Goal: Task Accomplishment & Management: Manage account settings

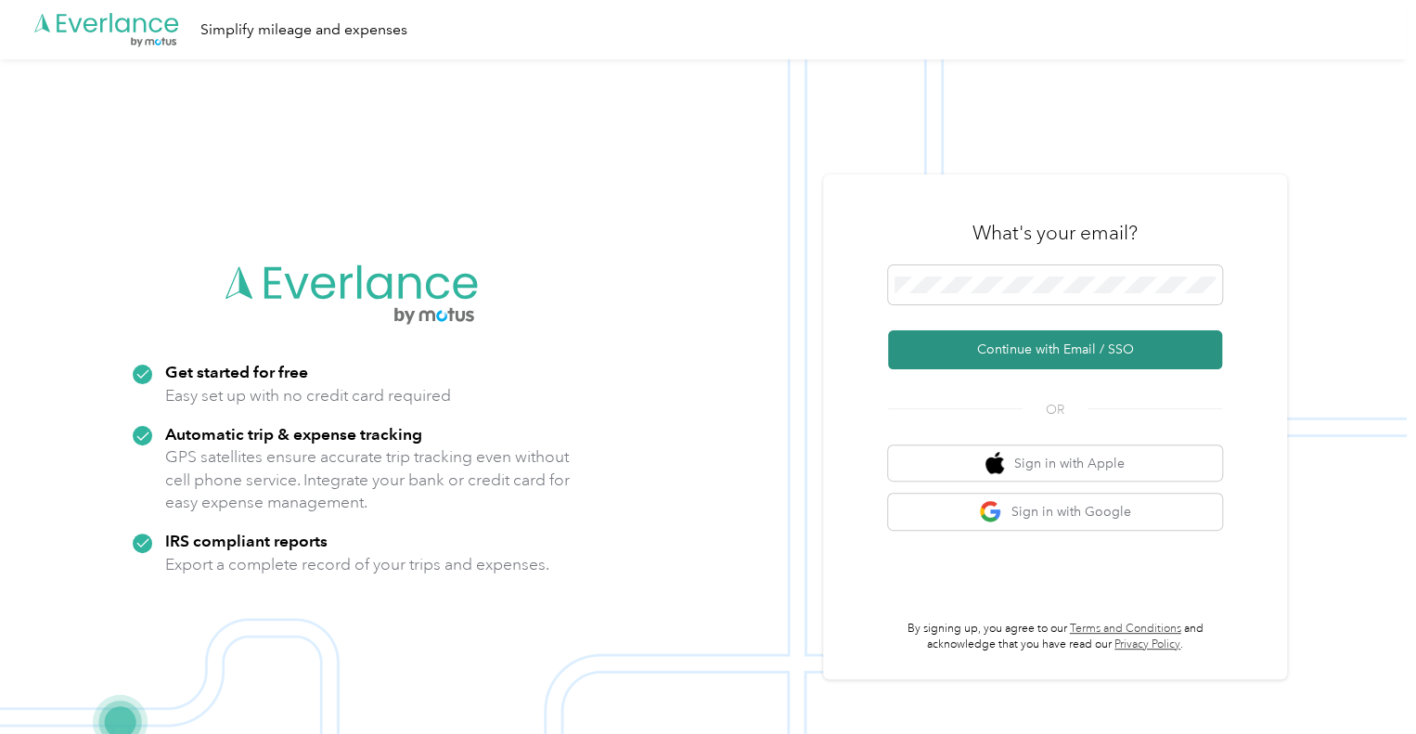
click at [1057, 346] on button "Continue with Email / SSO" at bounding box center [1055, 349] width 334 height 39
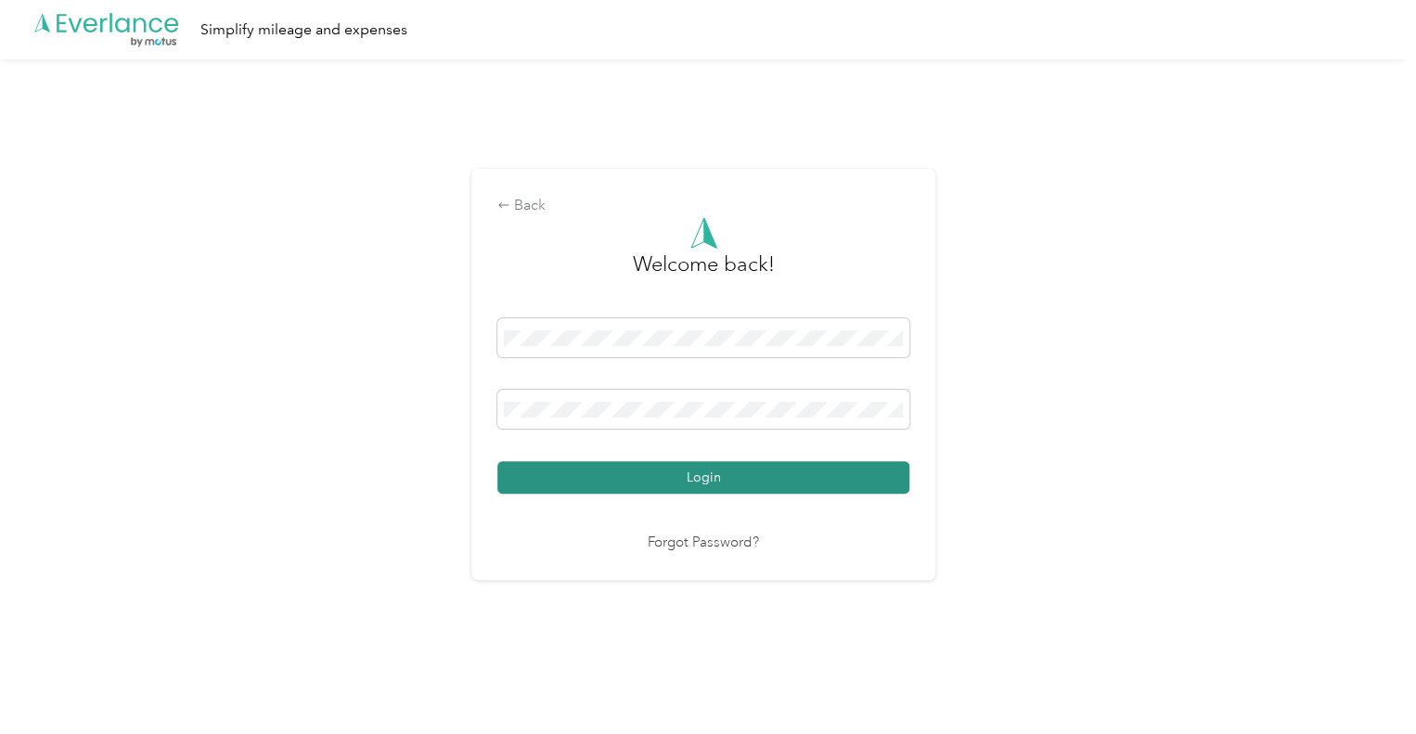
click at [685, 477] on button "Login" at bounding box center [703, 477] width 412 height 32
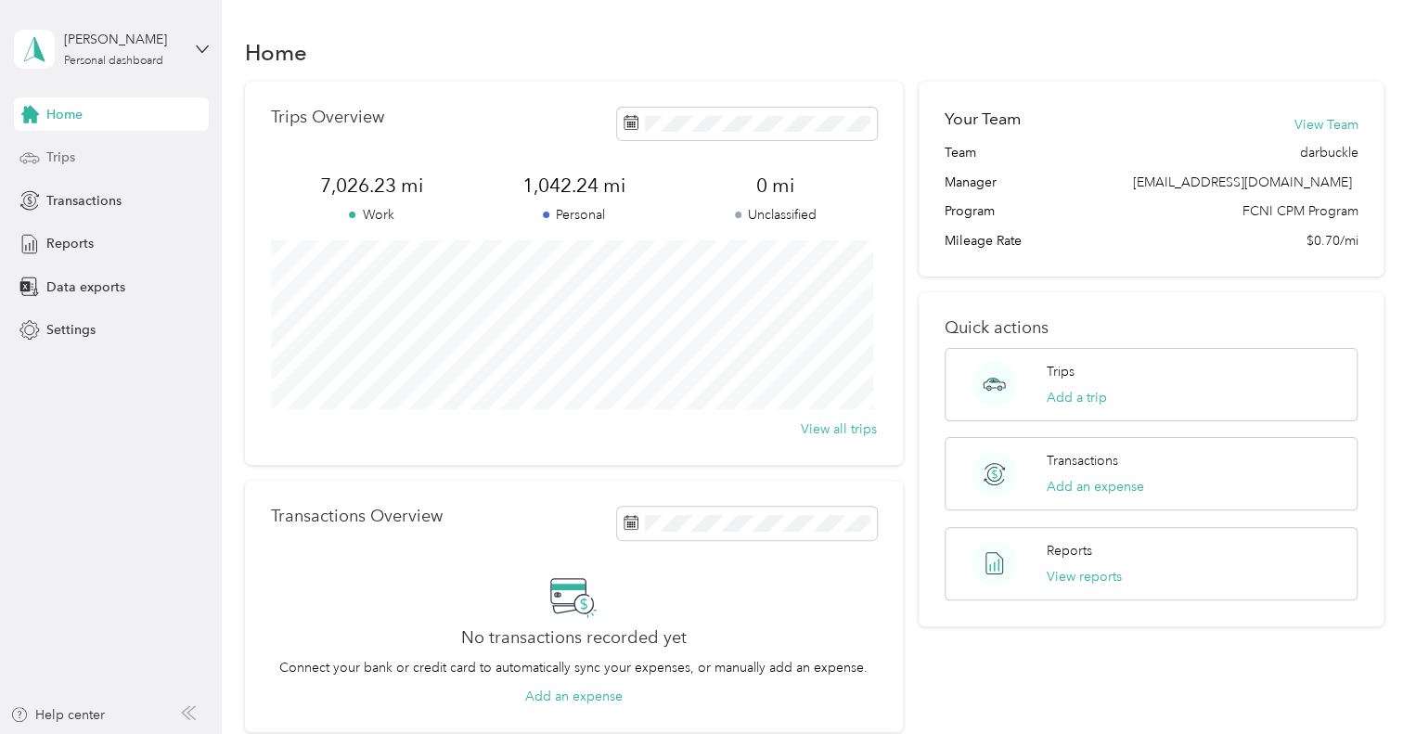
click at [57, 161] on span "Trips" at bounding box center [60, 157] width 29 height 19
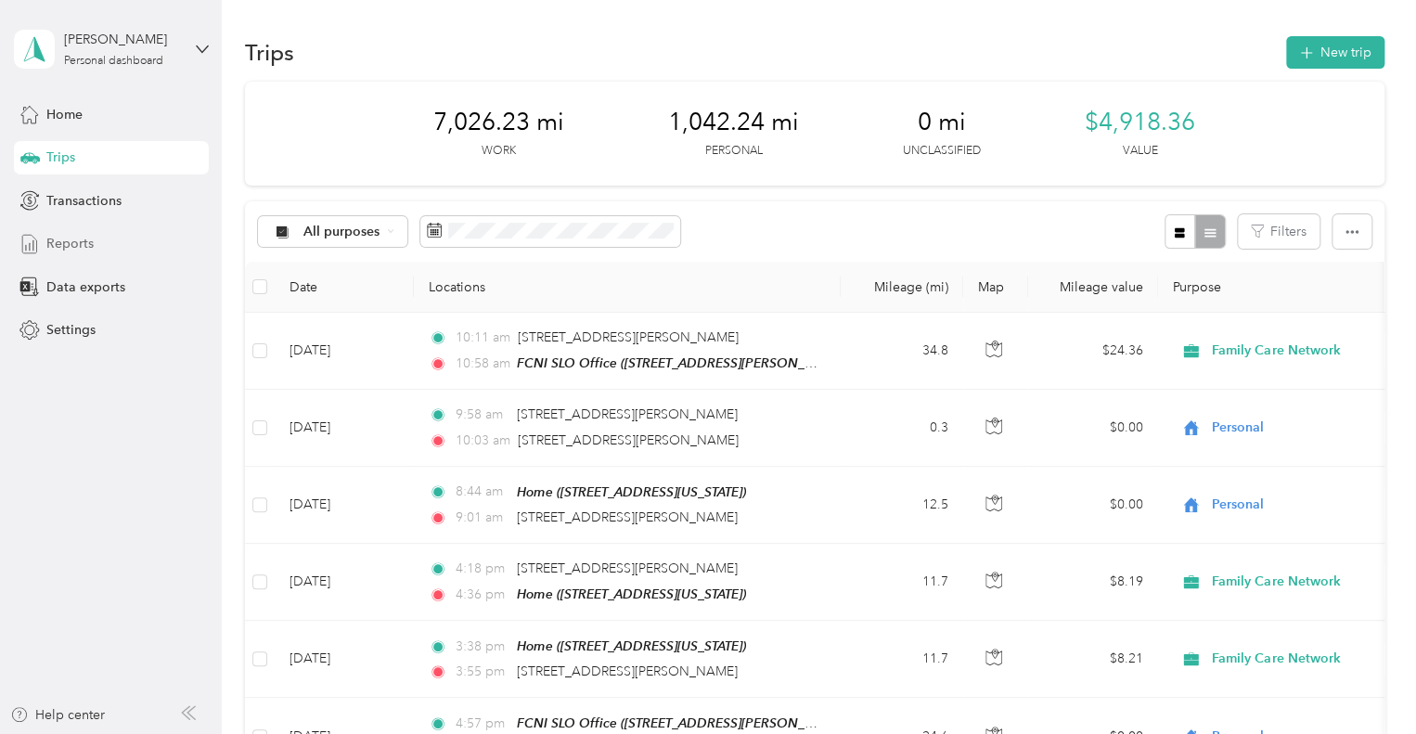
click at [79, 243] on span "Reports" at bounding box center [69, 243] width 47 height 19
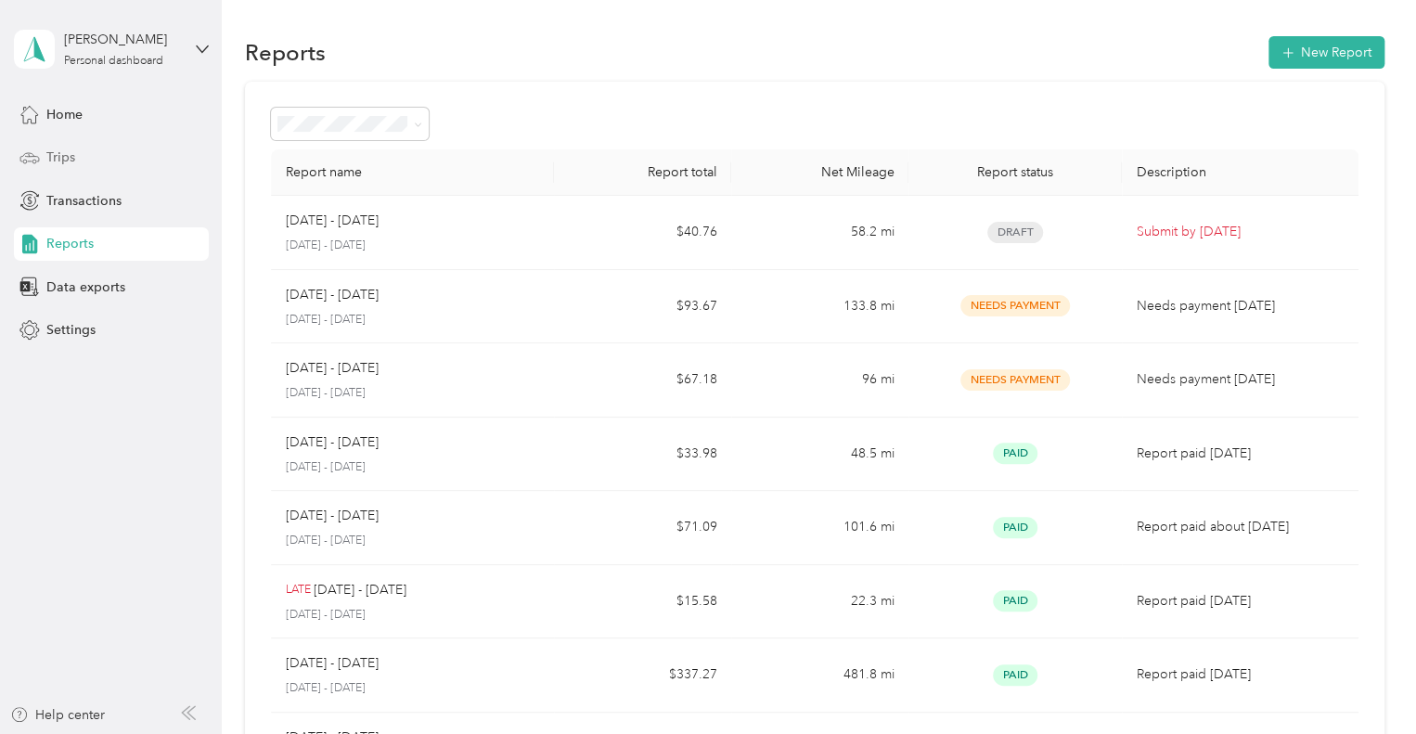
click at [62, 159] on span "Trips" at bounding box center [60, 157] width 29 height 19
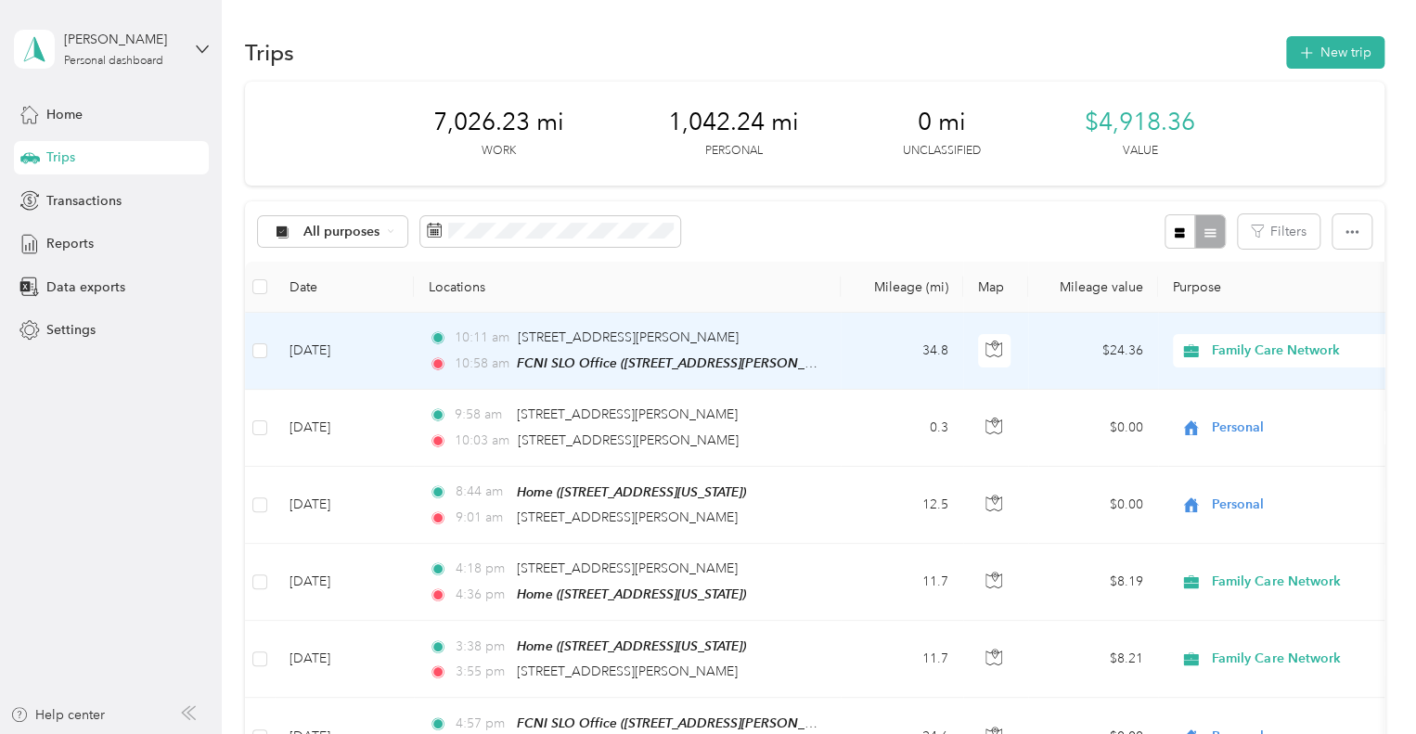
scroll to position [93, 0]
